Goal: Information Seeking & Learning: Learn about a topic

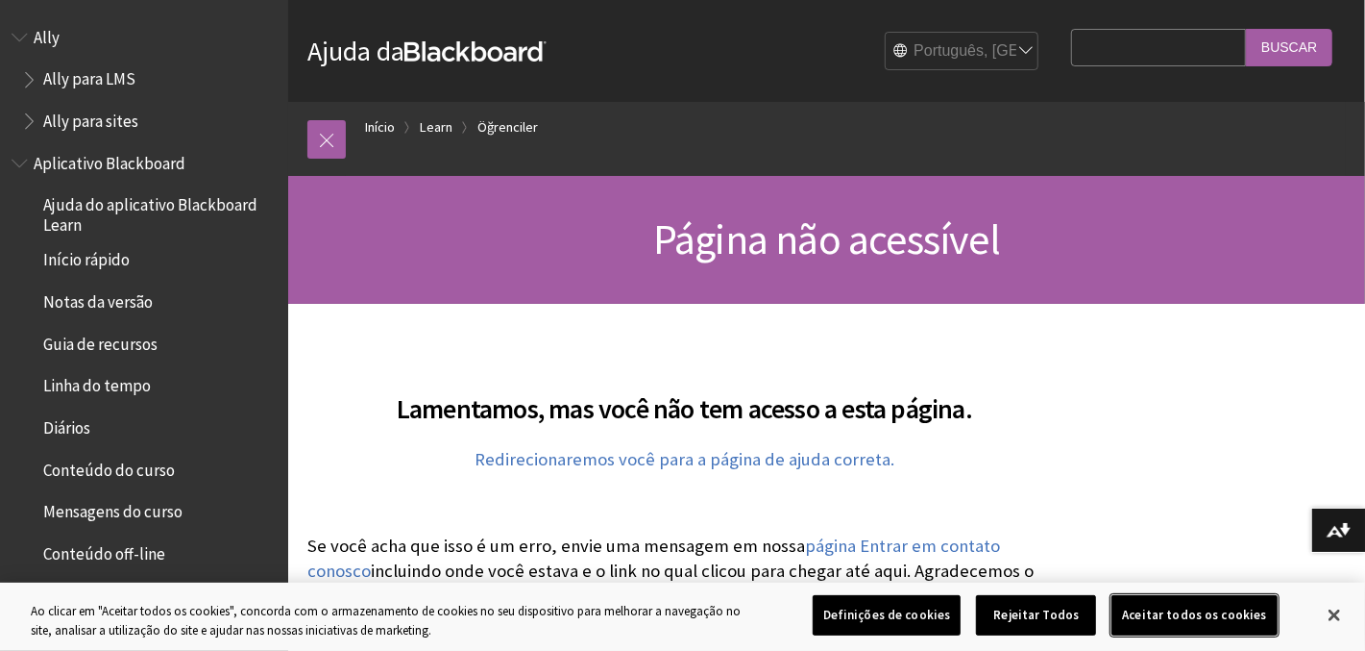
click at [1231, 613] on button "Aceitar todos os cookies" at bounding box center [1194, 615] width 165 height 40
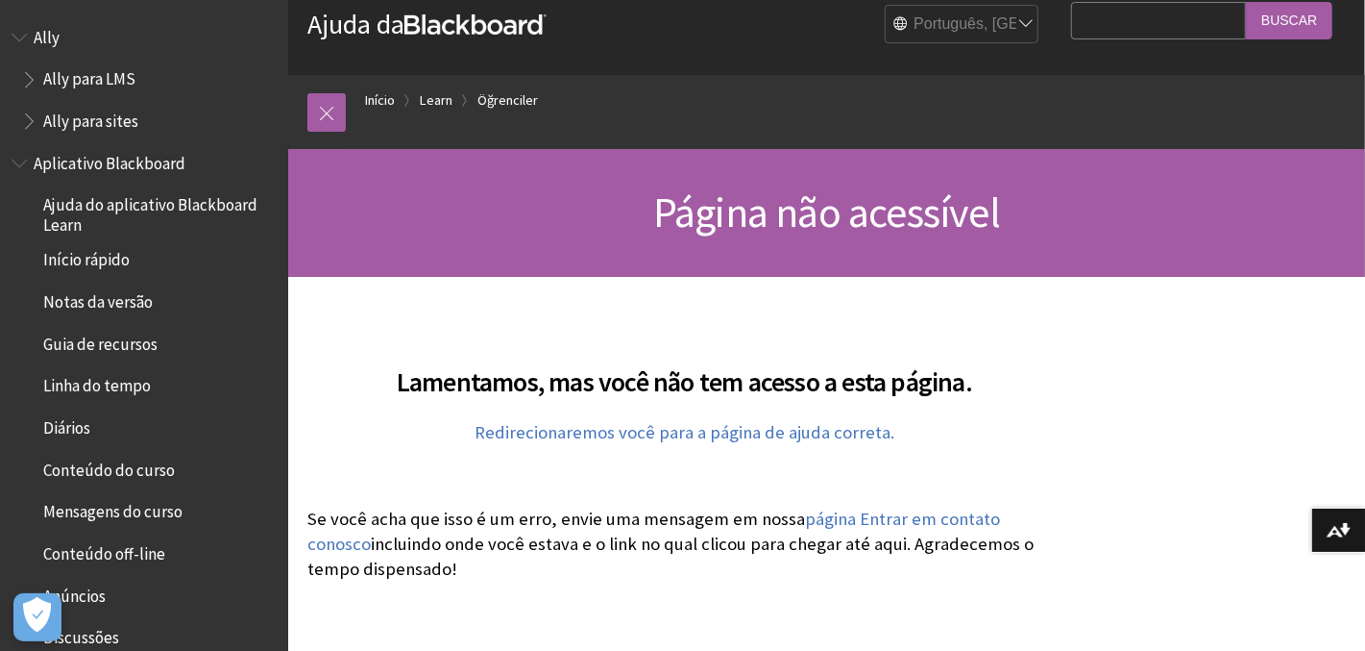
scroll to position [52, 0]
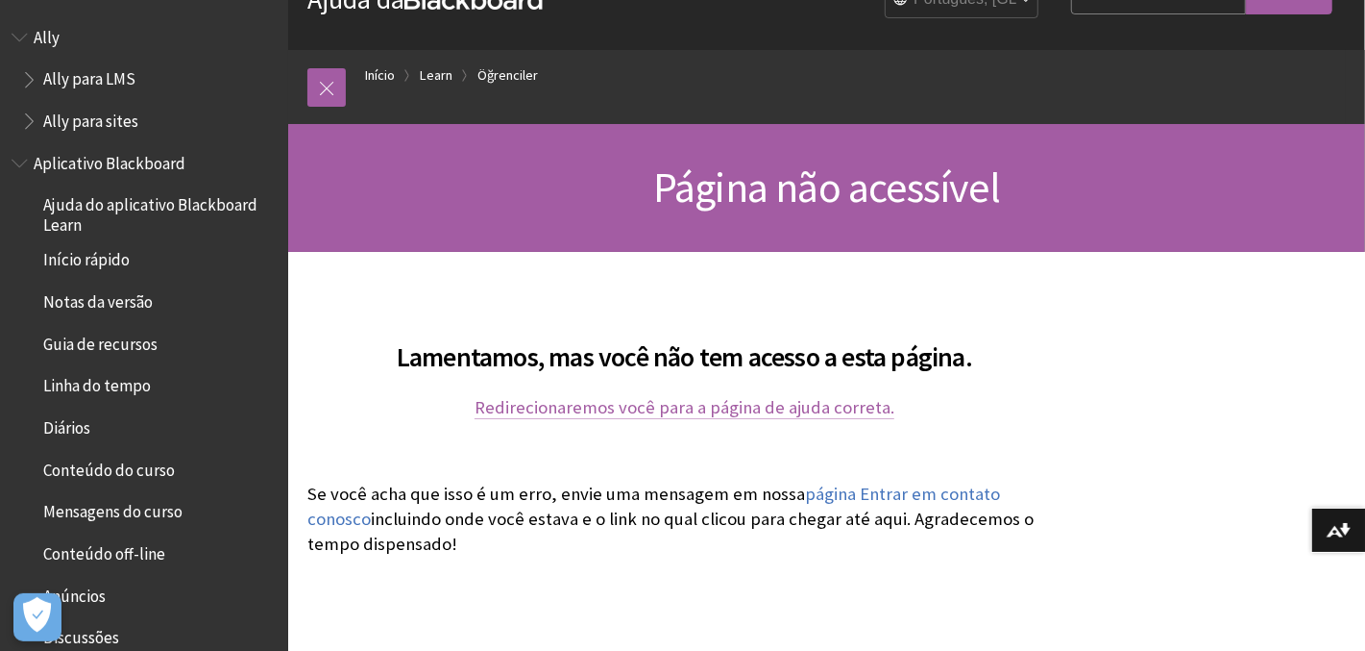
click at [784, 398] on link "Redirecionaremos você para a página de ajuda correta." at bounding box center [685, 407] width 420 height 23
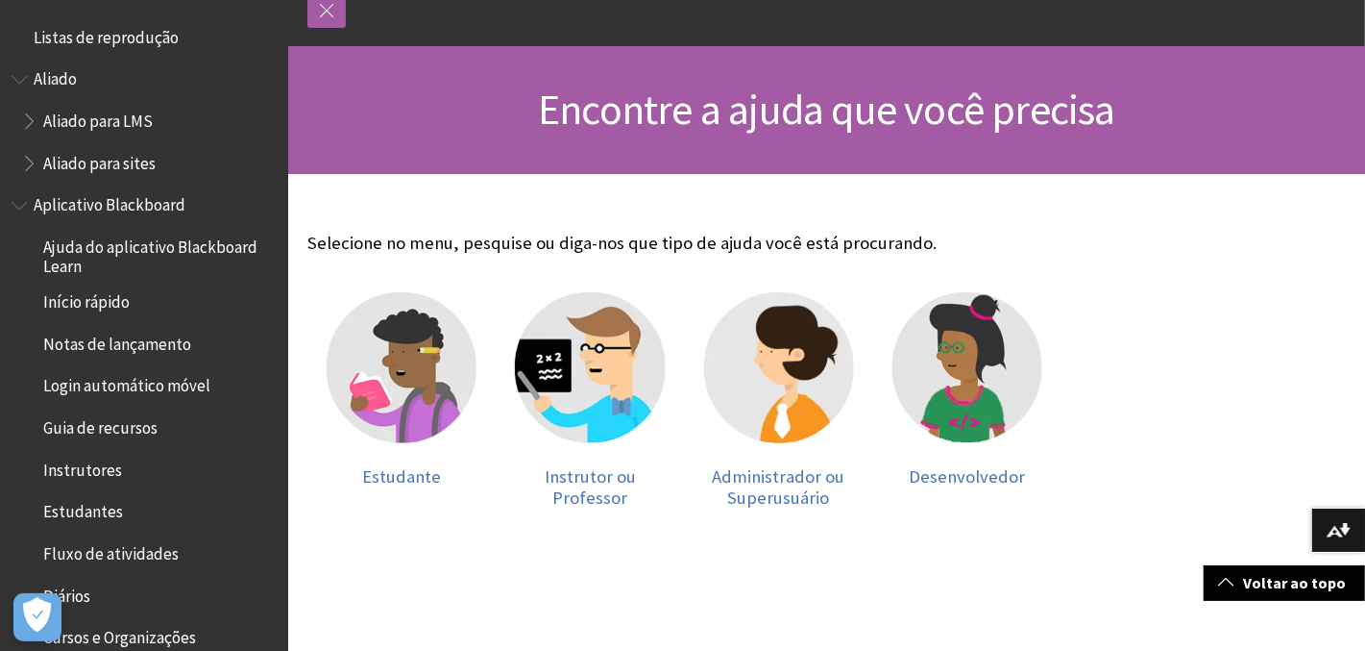
scroll to position [266, 0]
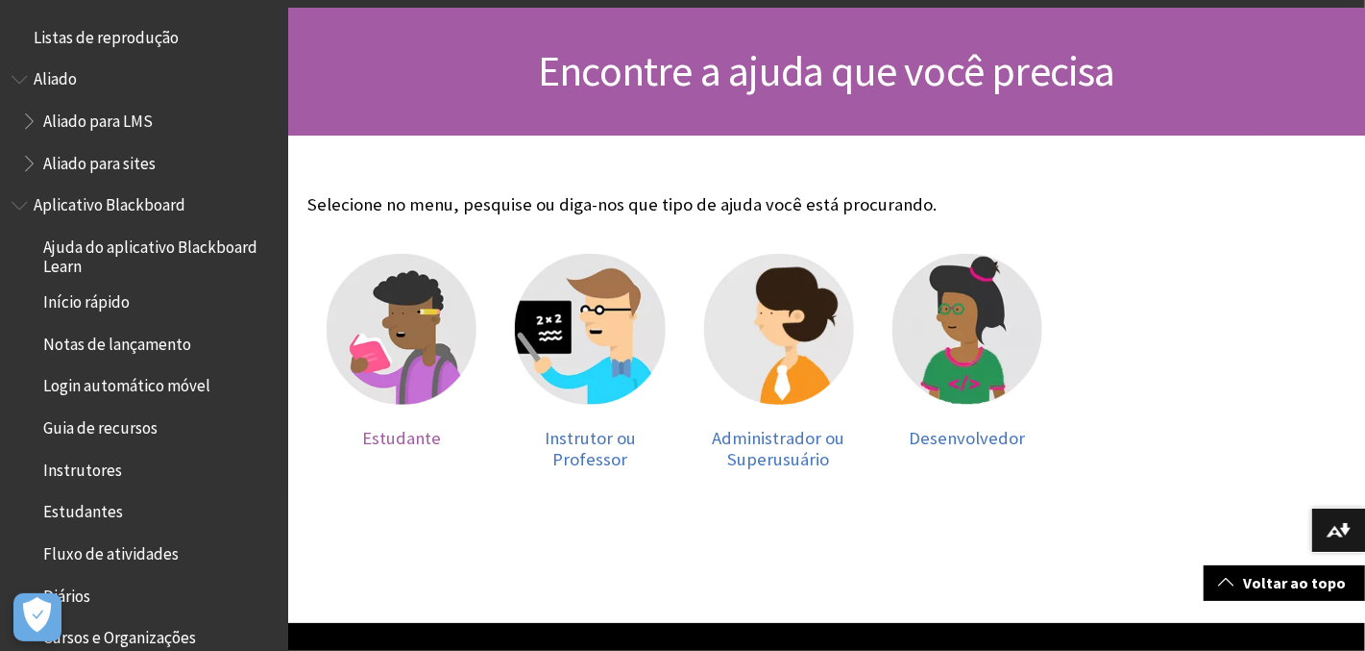
click at [424, 313] on img at bounding box center [402, 329] width 150 height 150
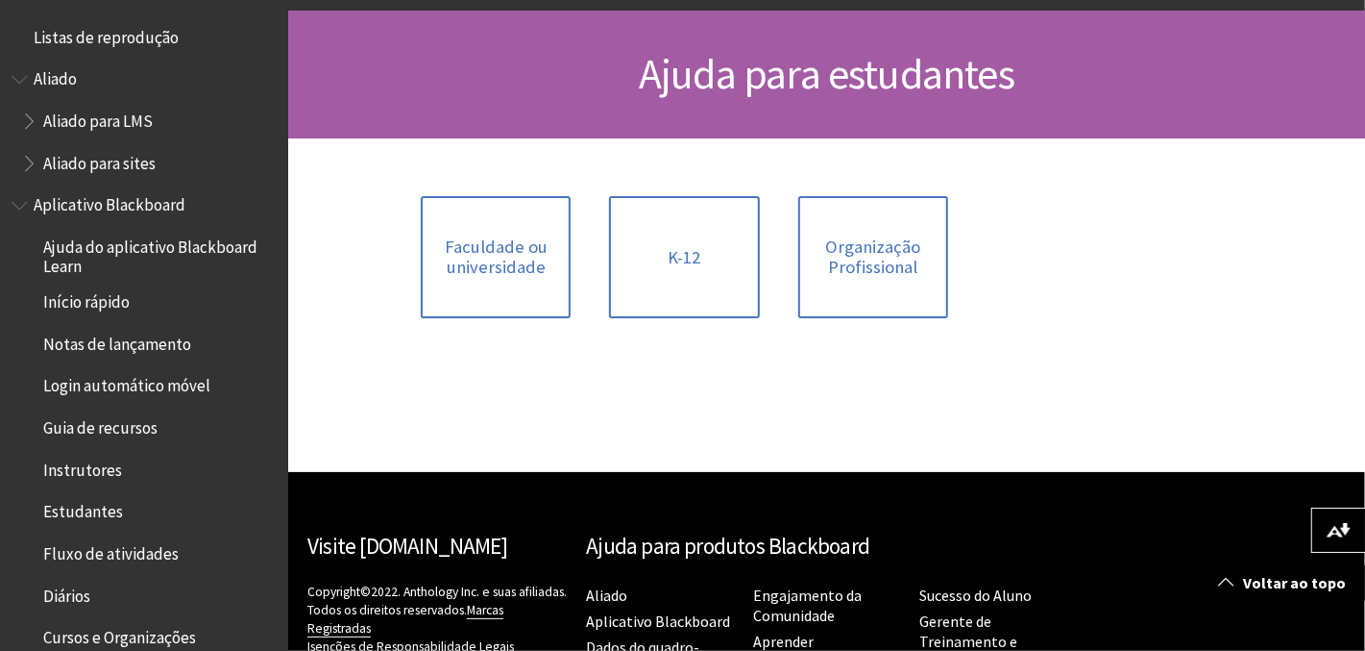
scroll to position [266, 0]
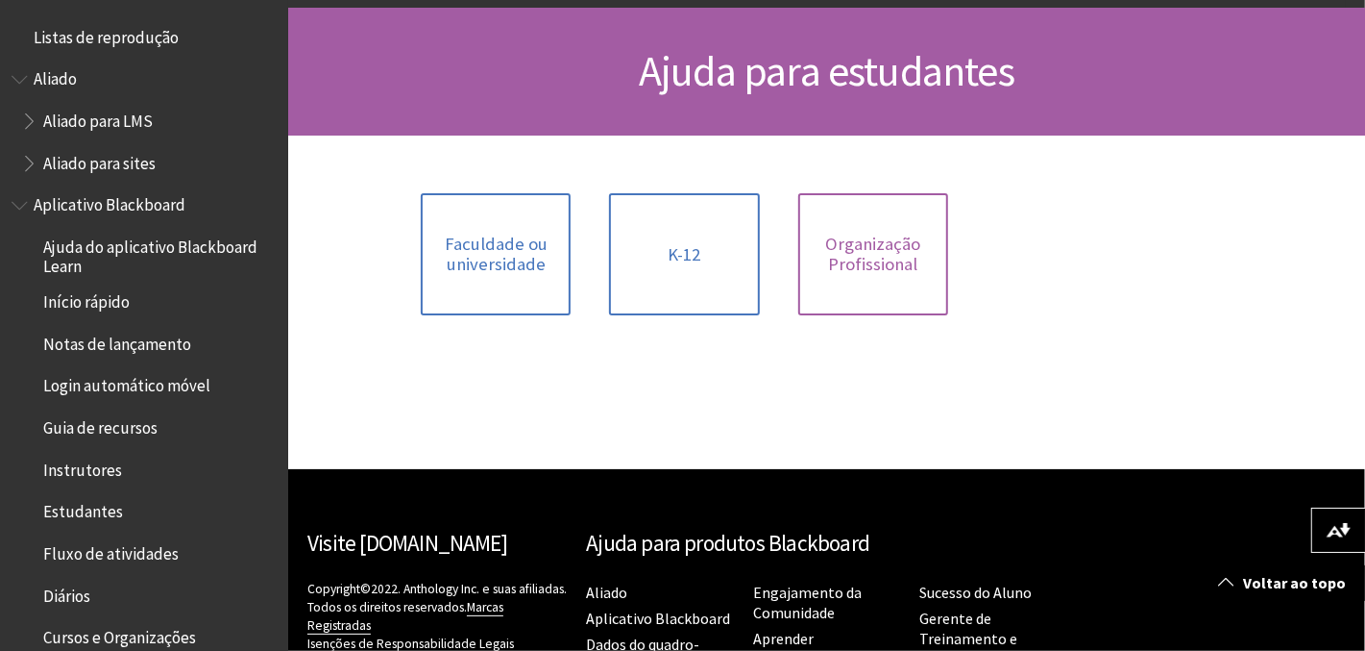
click at [897, 214] on link "Organização Profissional" at bounding box center [874, 254] width 150 height 122
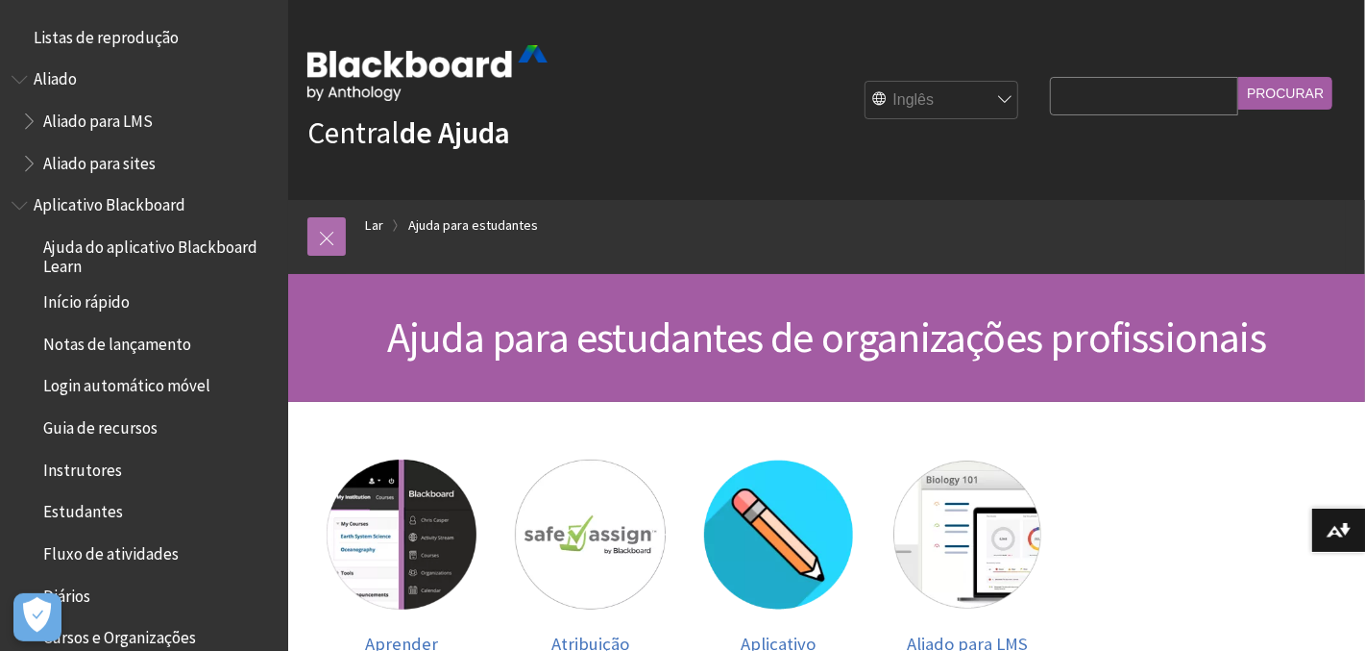
click at [324, 232] on link at bounding box center [326, 236] width 38 height 38
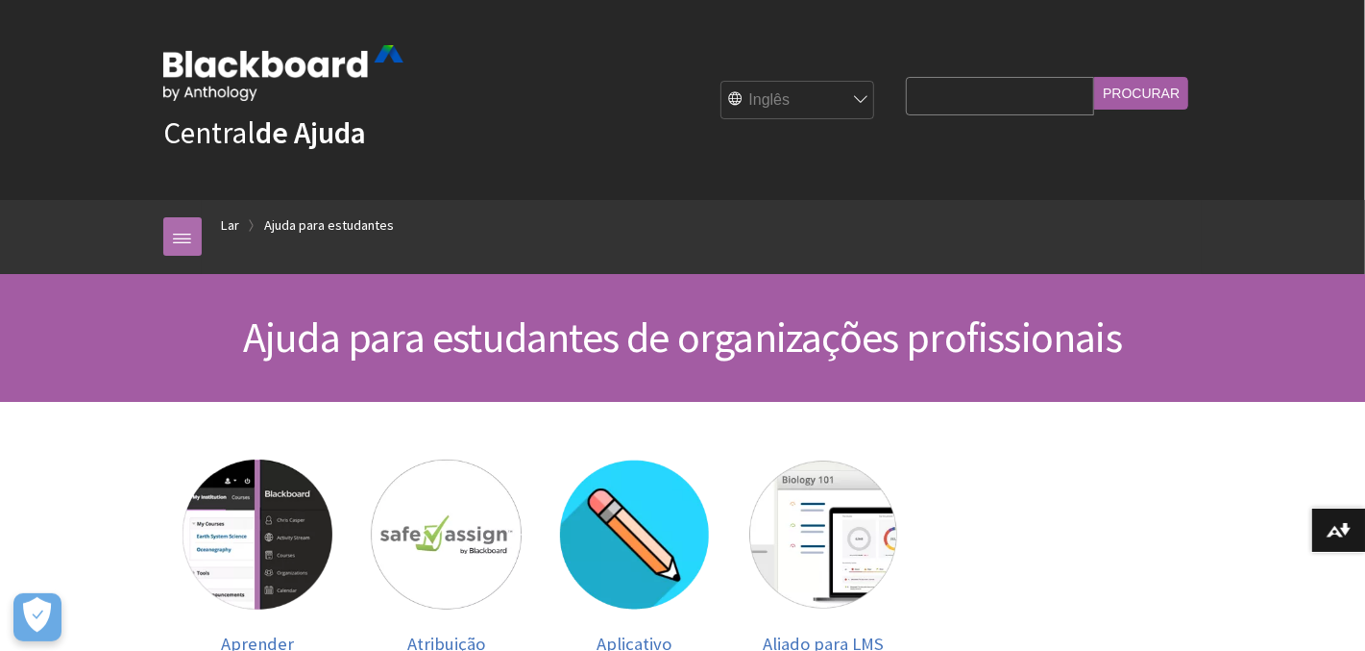
click at [176, 243] on link at bounding box center [182, 236] width 38 height 38
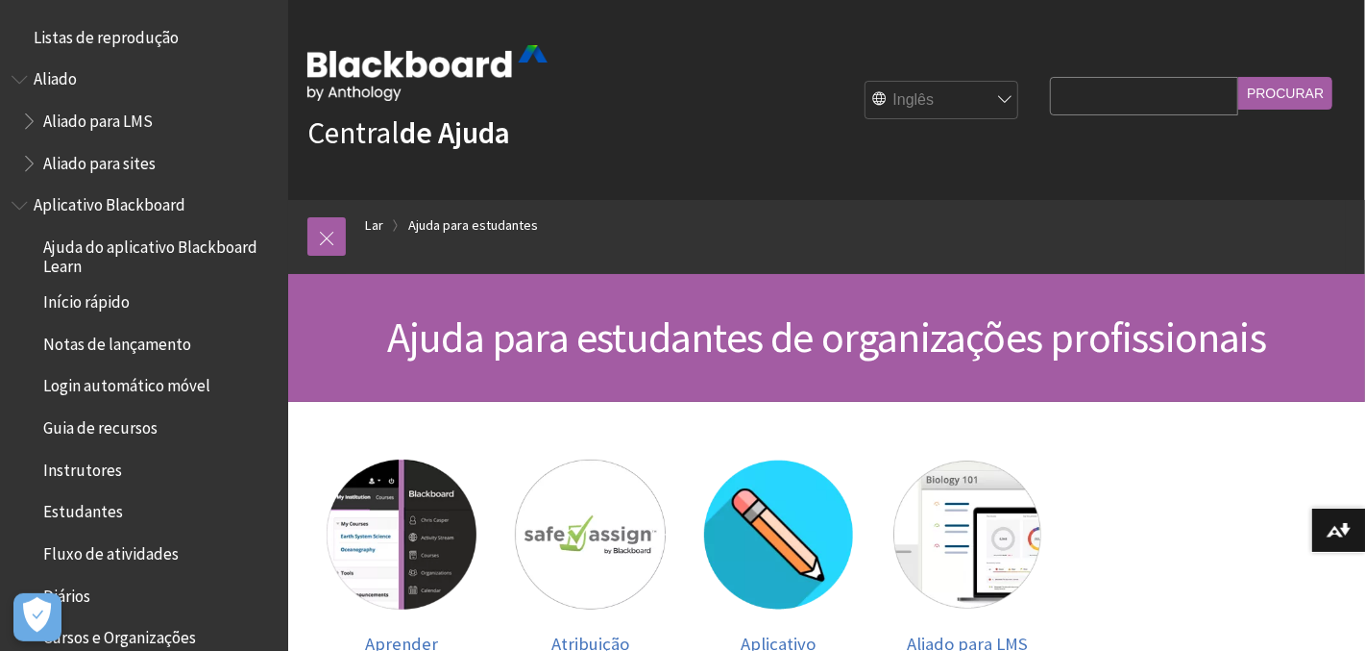
click at [410, 139] on font "de Ajuda" at bounding box center [455, 132] width 111 height 38
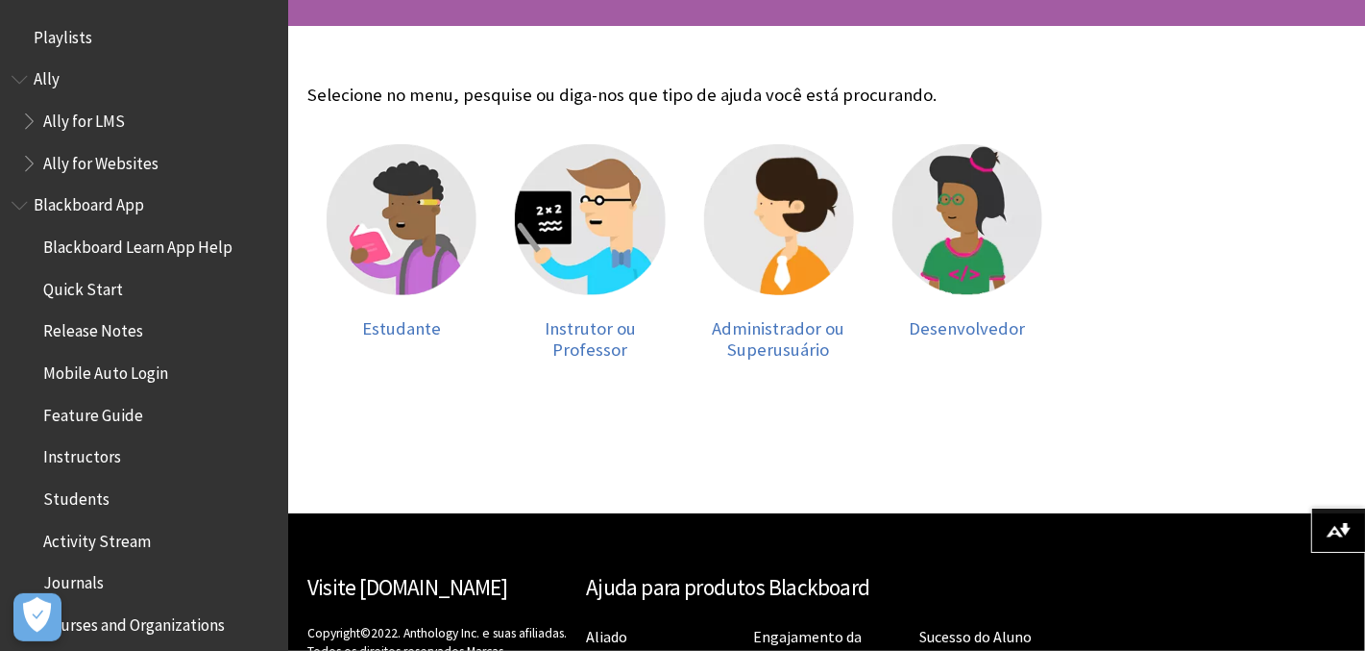
scroll to position [381, 0]
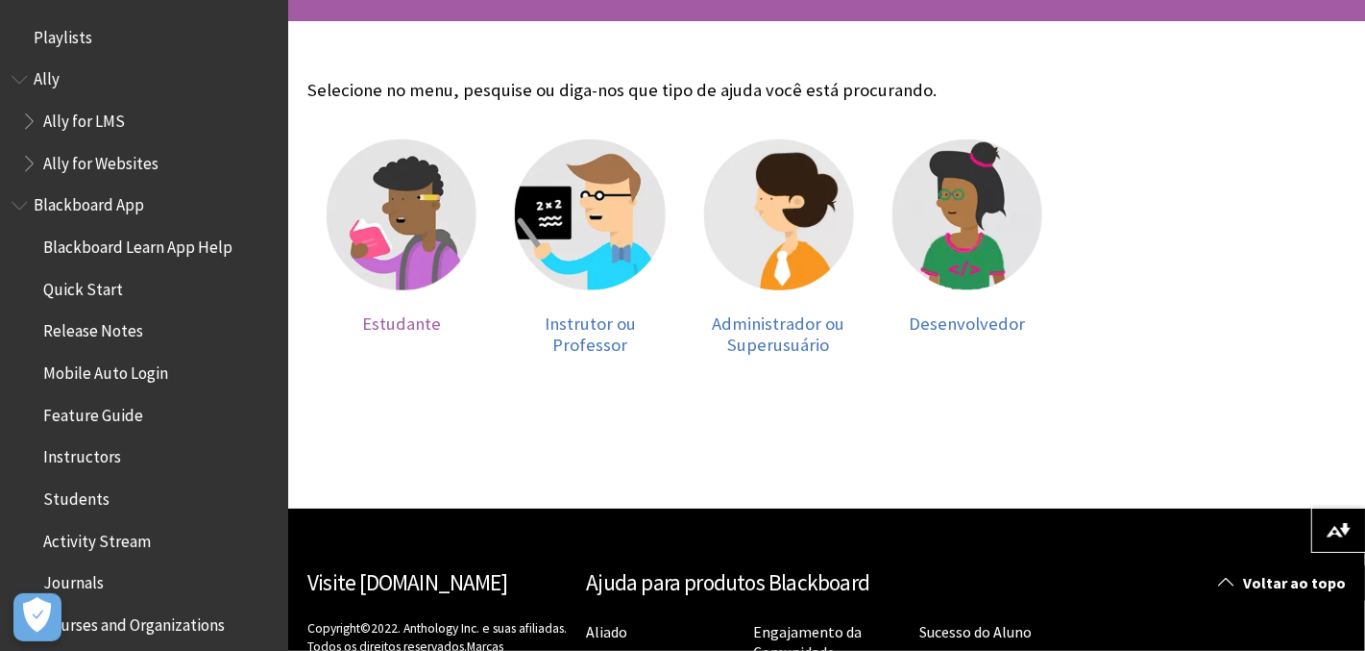
click at [395, 237] on img at bounding box center [402, 214] width 150 height 150
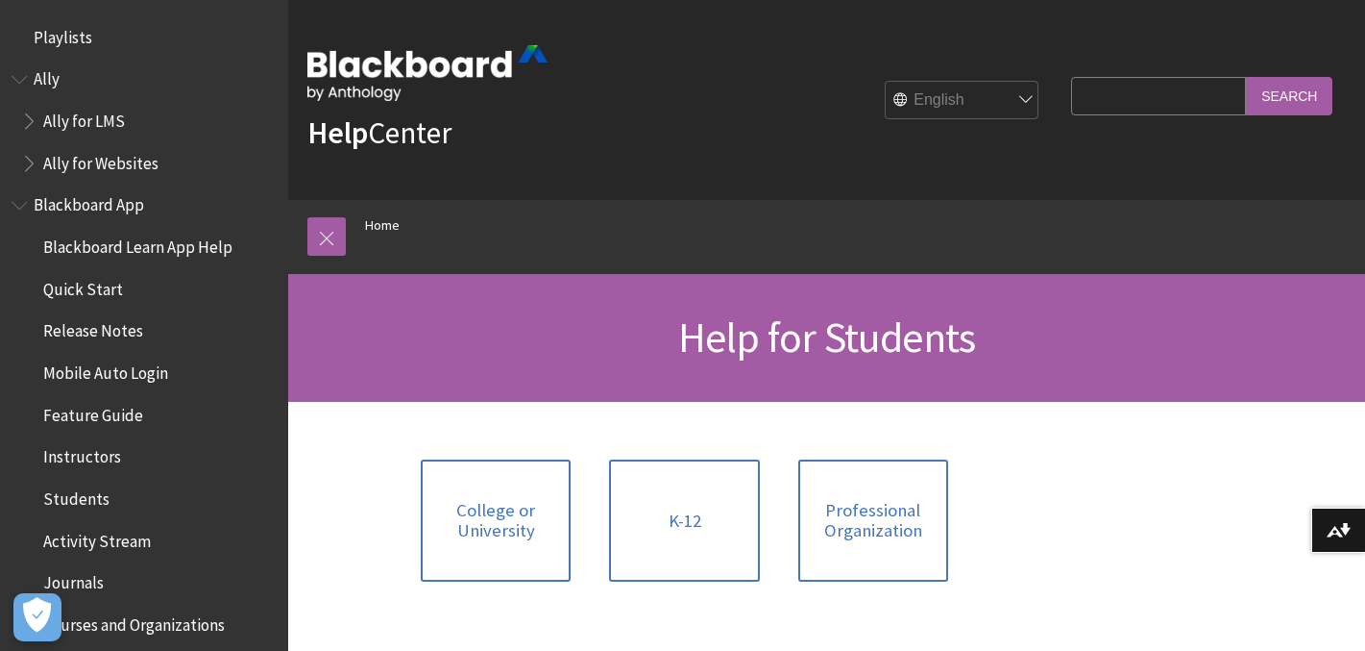
scroll to position [37, 0]
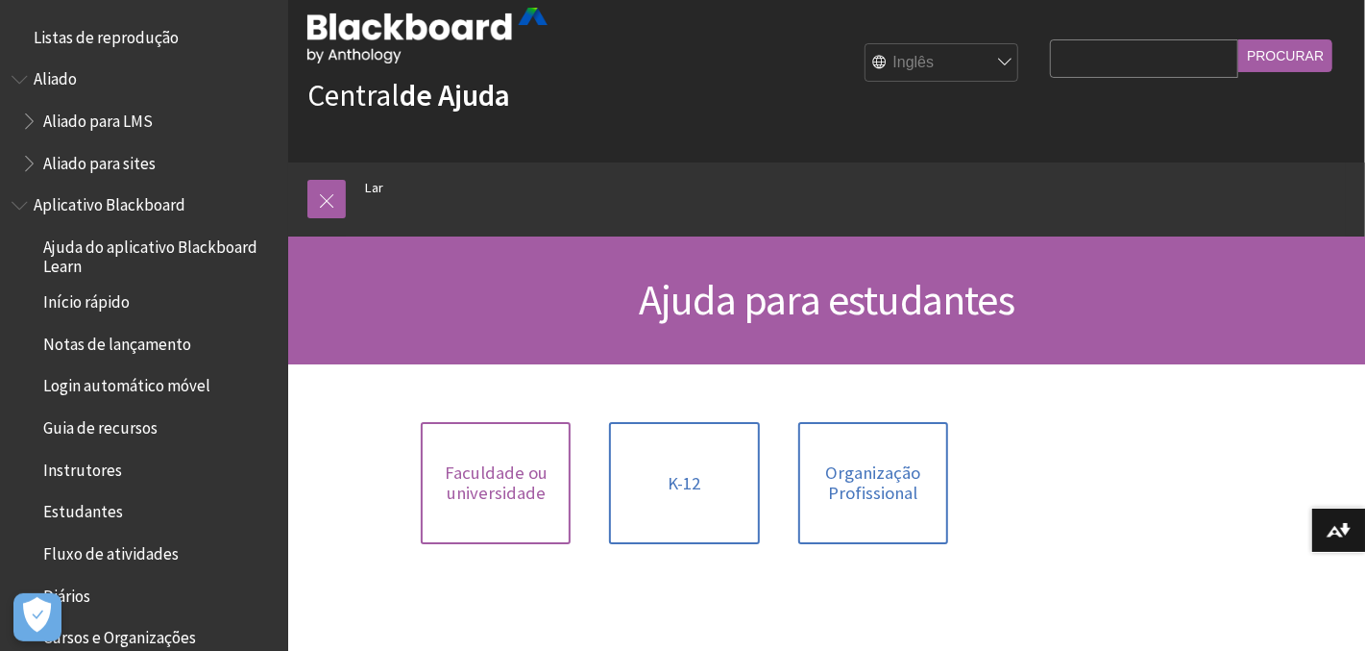
click at [509, 465] on font "Faculdade ou universidade" at bounding box center [496, 482] width 103 height 43
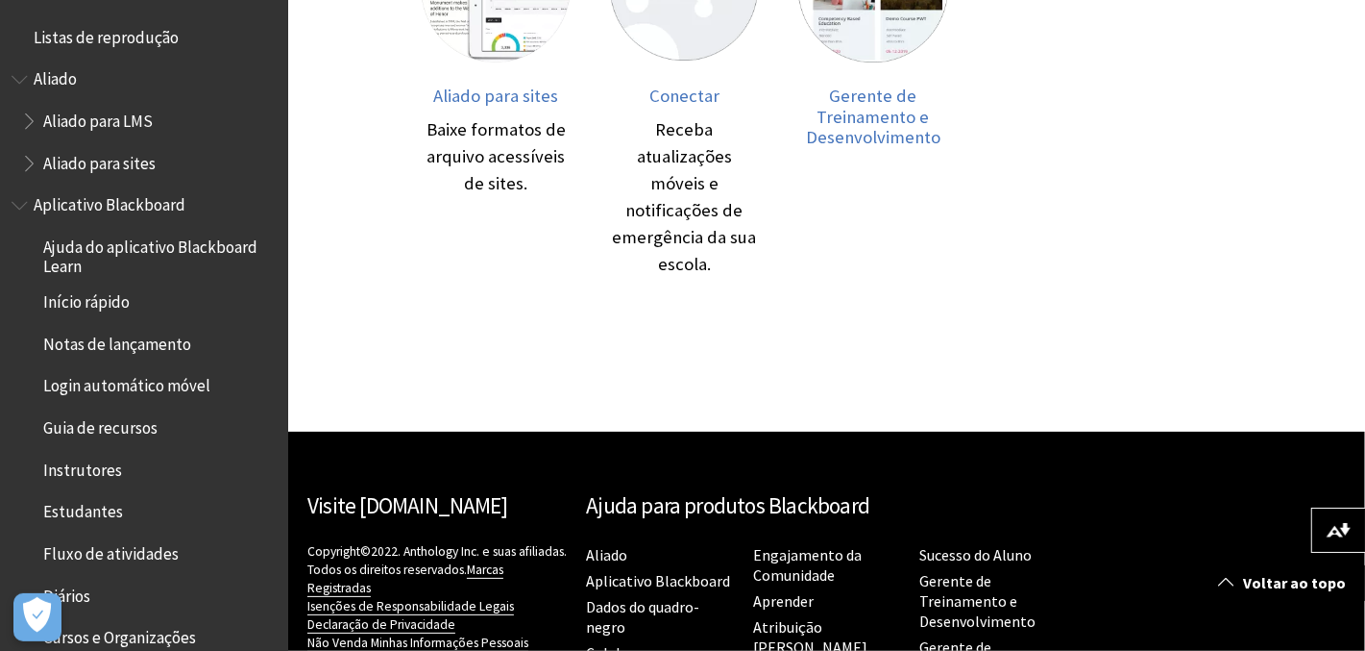
scroll to position [1142, 0]
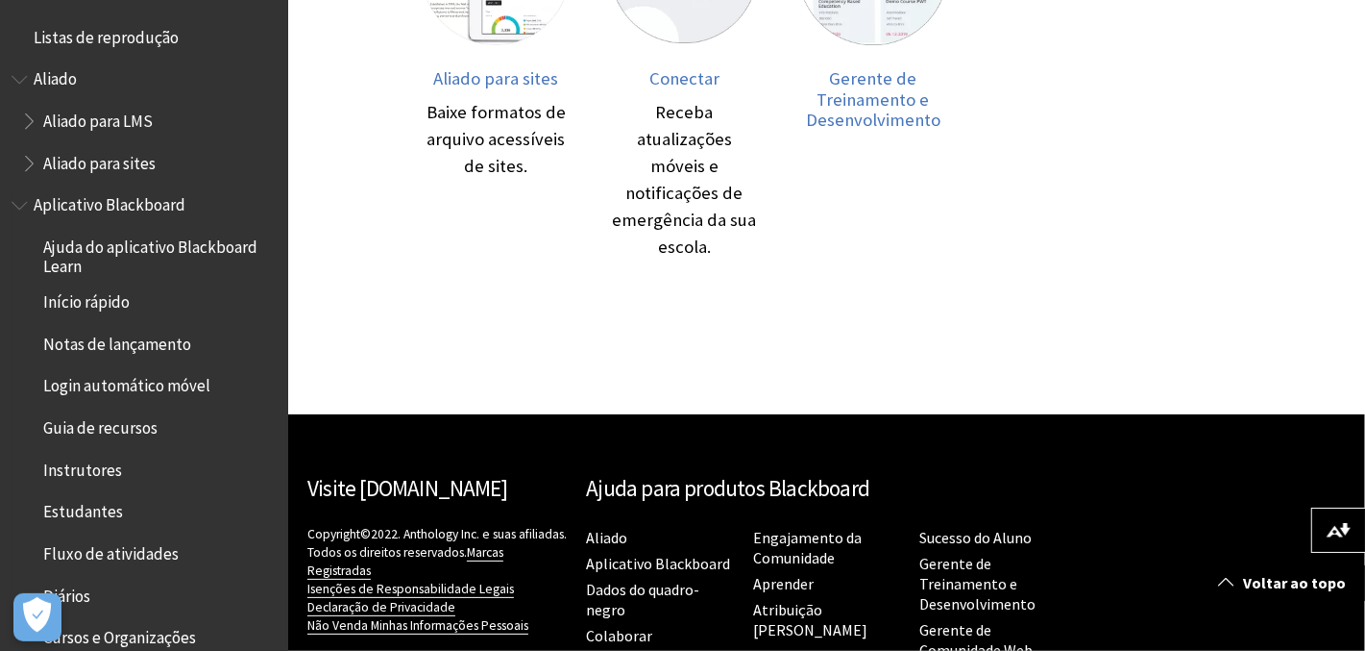
click at [174, 344] on font "Notas de lançamento" at bounding box center [117, 343] width 148 height 21
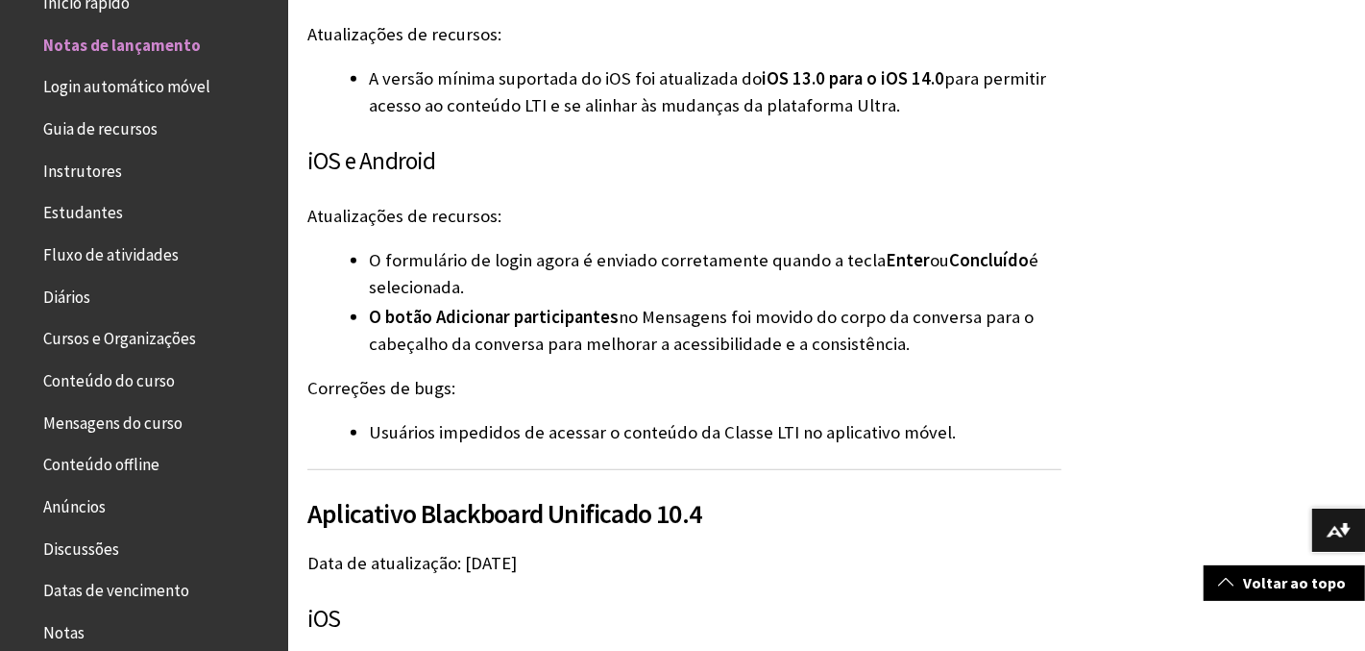
scroll to position [685, 0]
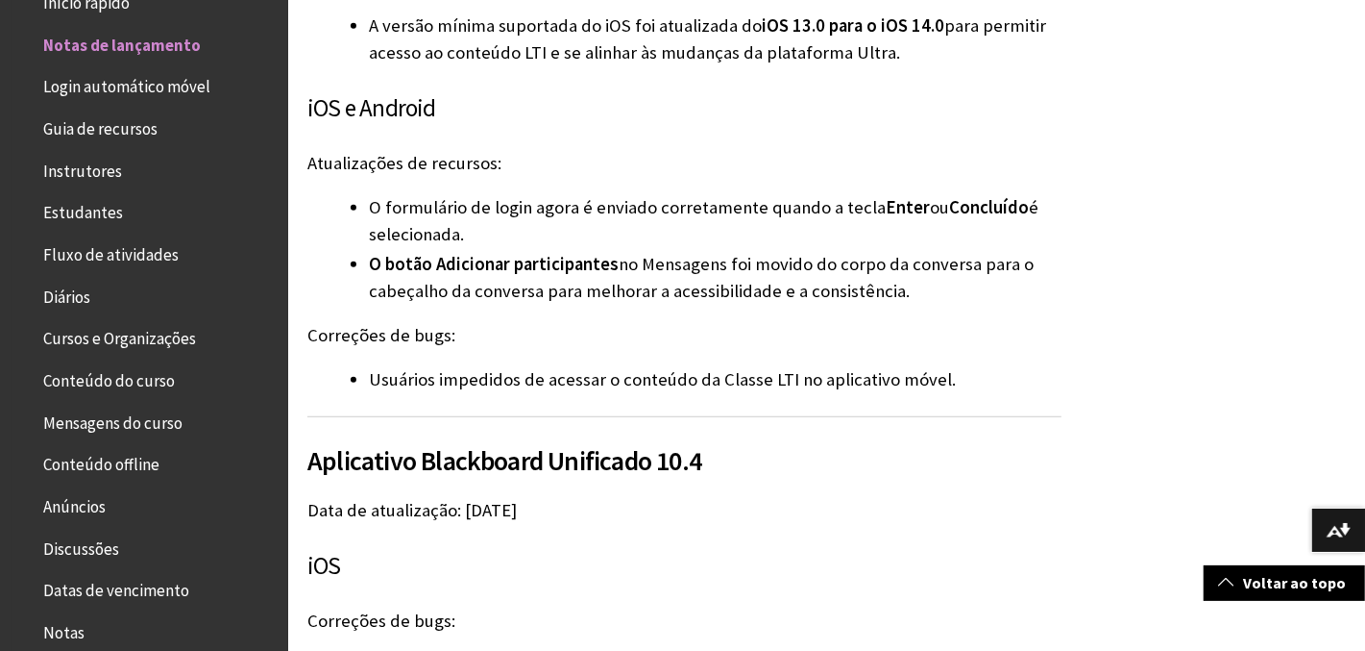
click at [130, 594] on font "Datas de vencimento" at bounding box center [116, 589] width 146 height 21
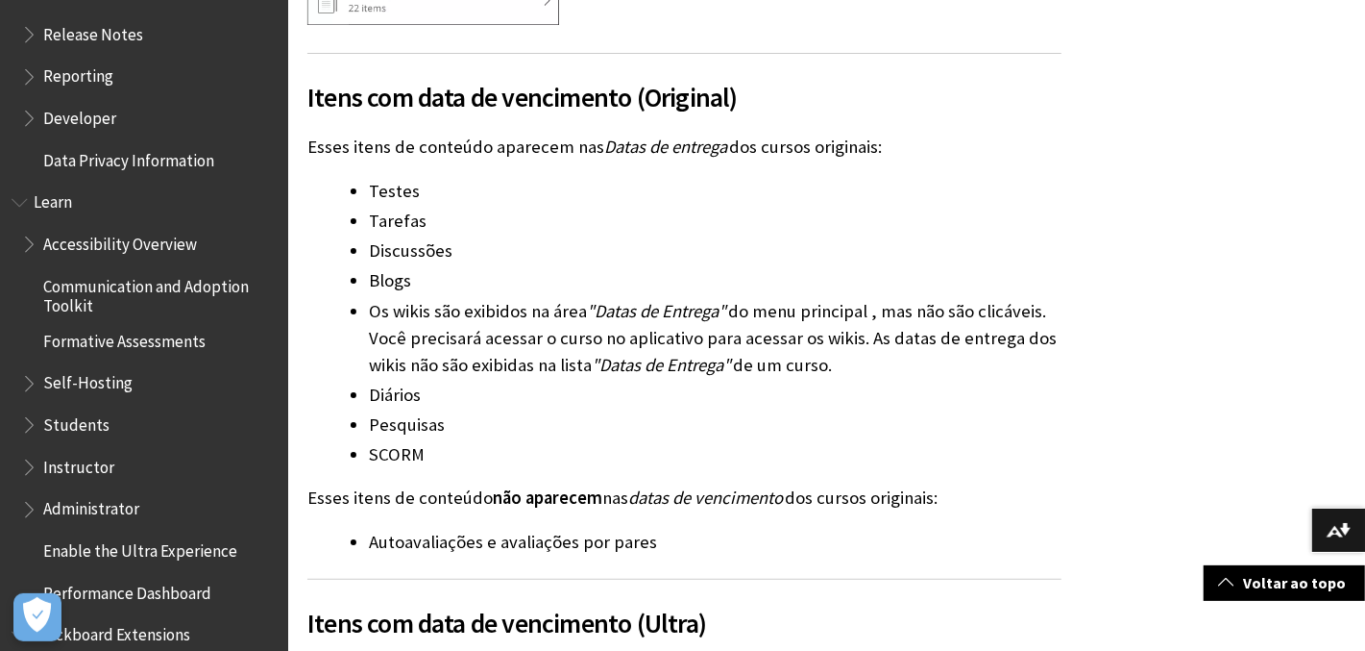
scroll to position [2022, 0]
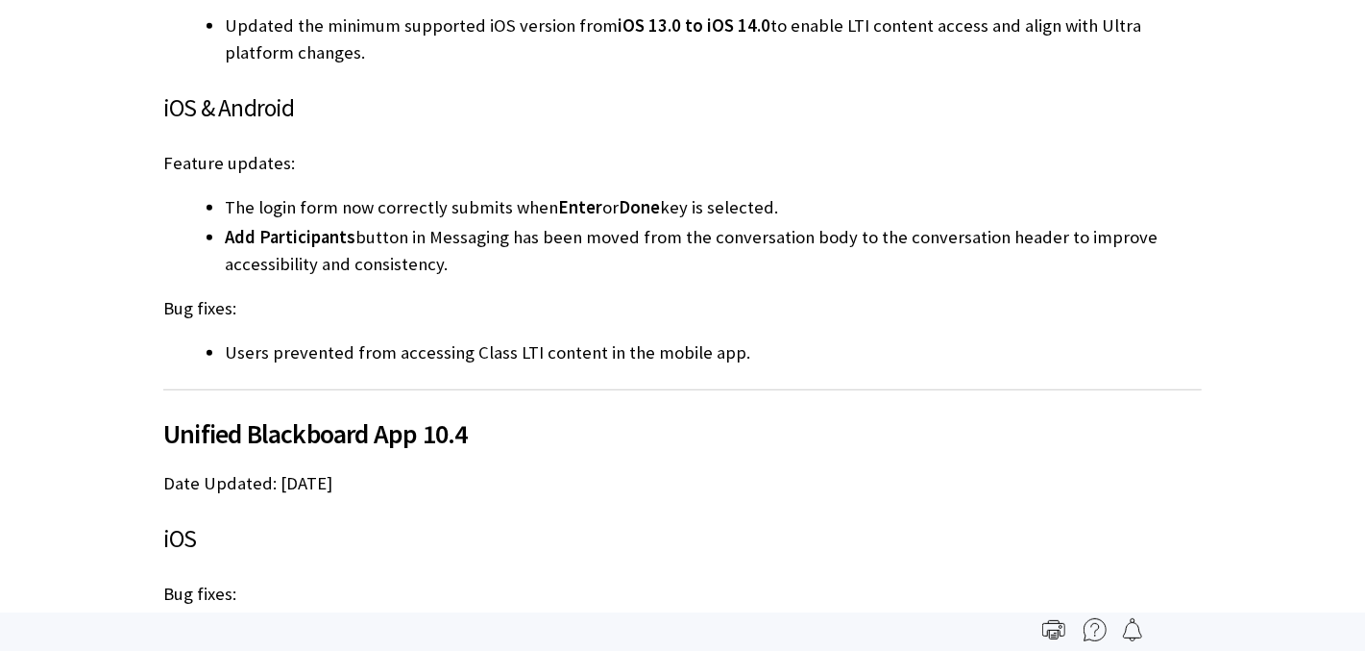
scroll to position [285, 0]
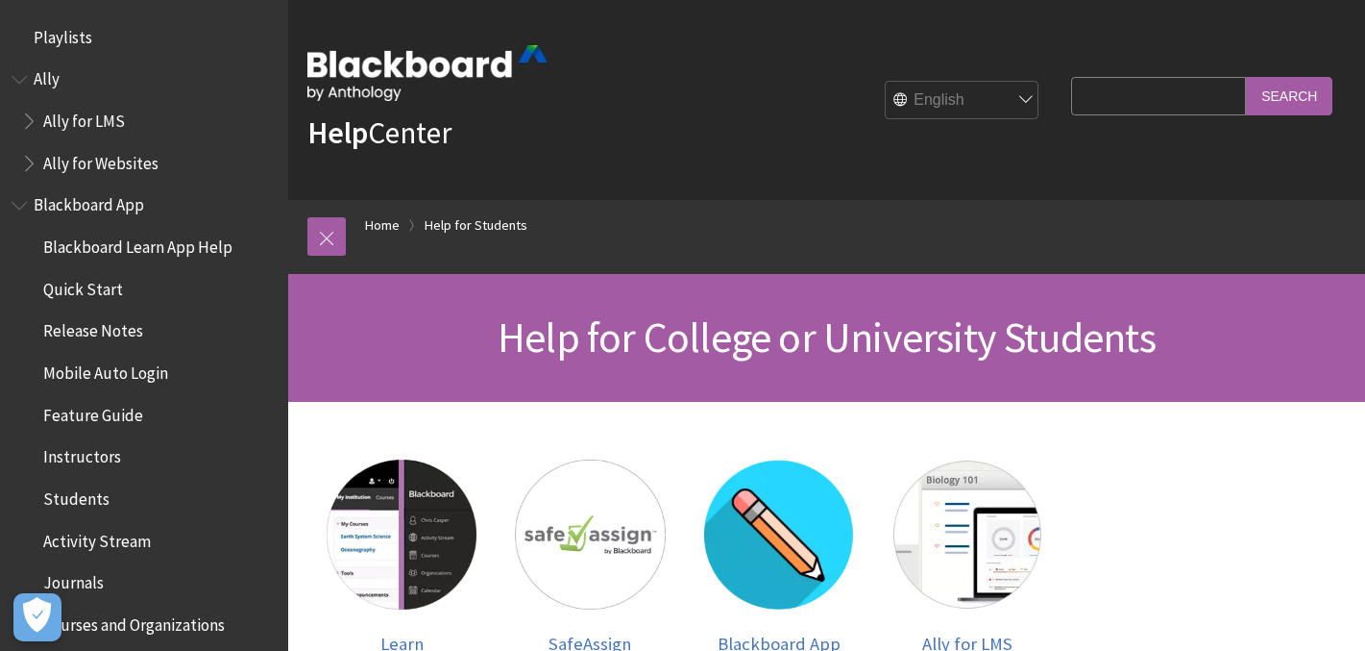
scroll to position [1136, 0]
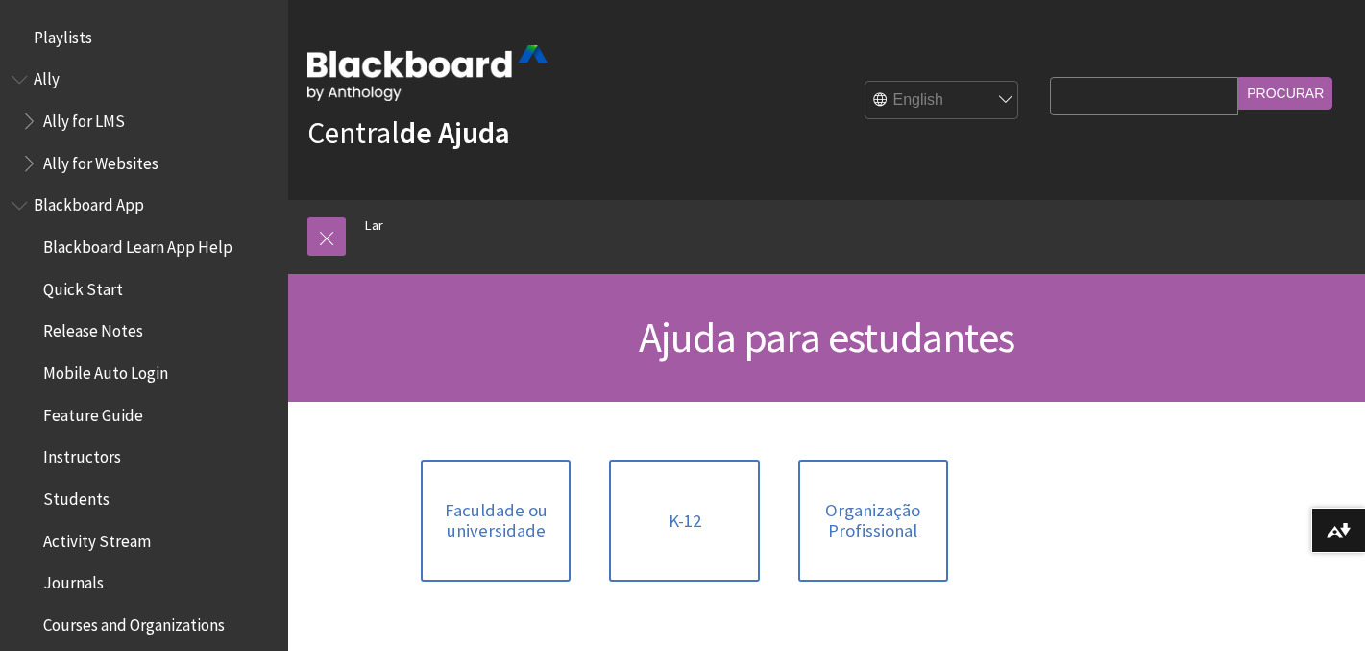
scroll to position [37, 0]
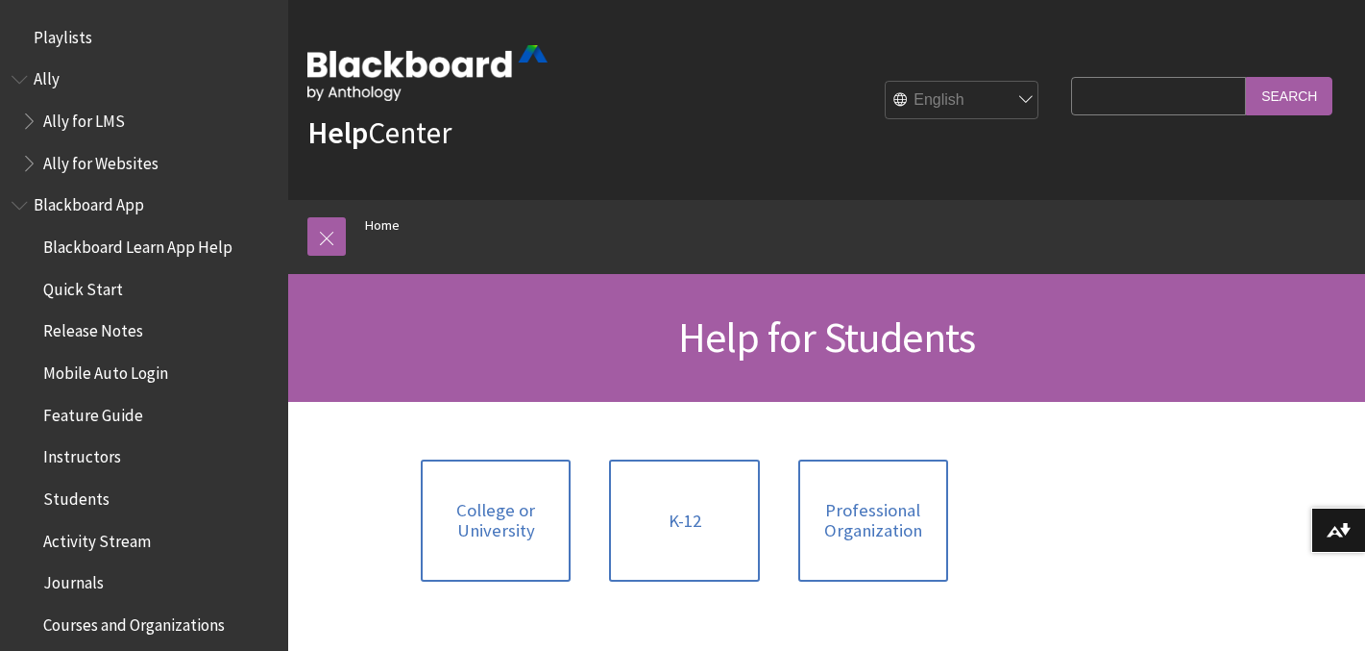
scroll to position [266, 0]
